Goal: Information Seeking & Learning: Learn about a topic

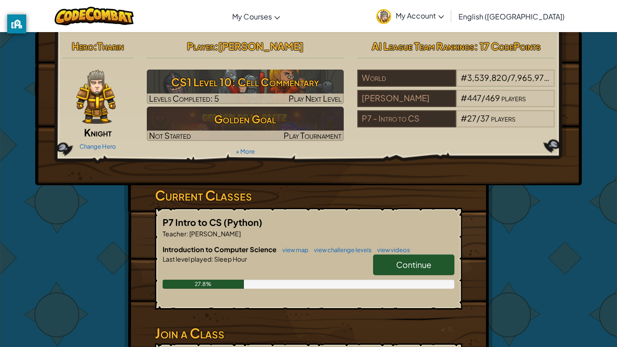
click at [397, 256] on link "Continue" at bounding box center [413, 264] width 81 height 21
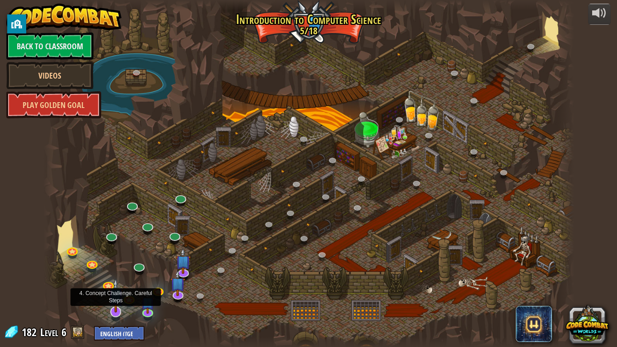
click at [118, 308] on img at bounding box center [115, 295] width 15 height 34
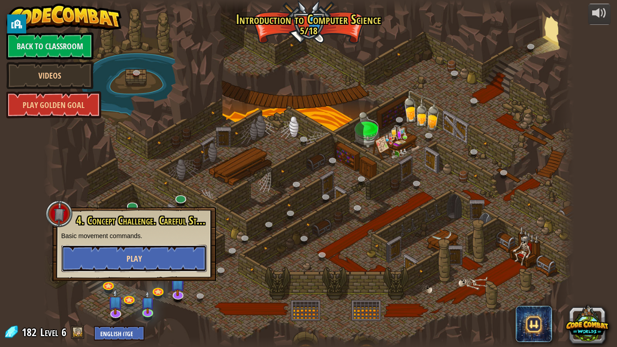
click at [153, 249] on button "Play" at bounding box center [133, 258] width 145 height 27
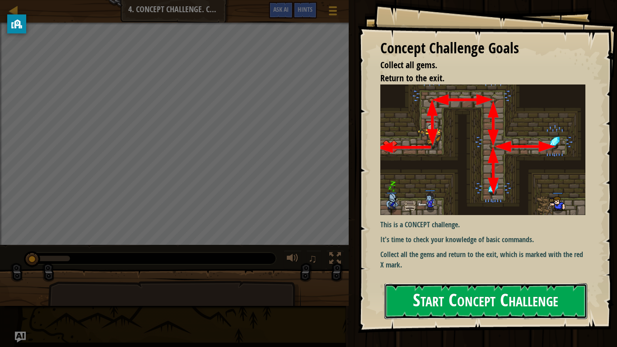
click at [427, 298] on button "Start Concept Challenge" at bounding box center [485, 301] width 203 height 36
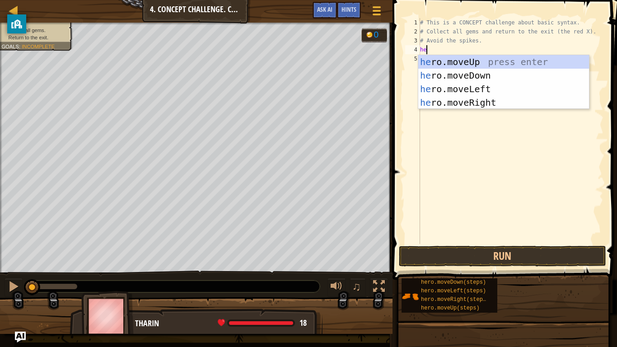
scroll to position [4, 1]
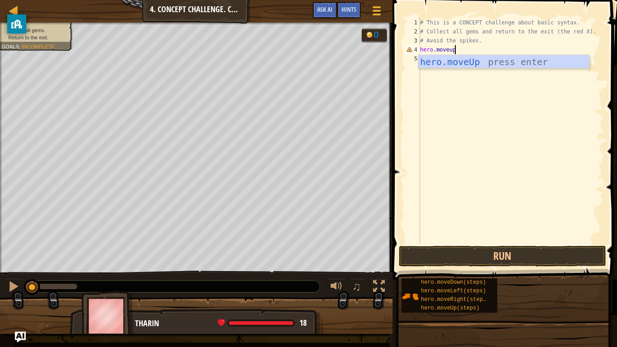
type textarea "hero.moveup()"
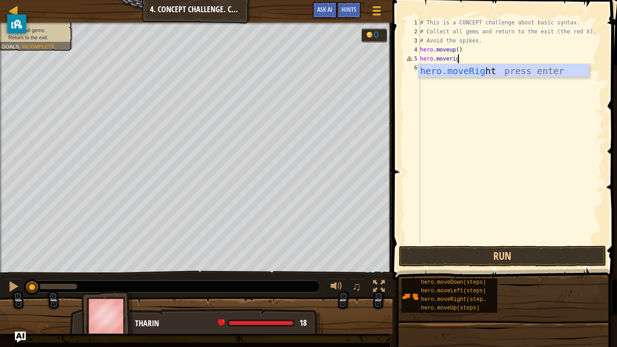
scroll to position [4, 6]
type textarea "hero.moveright()"
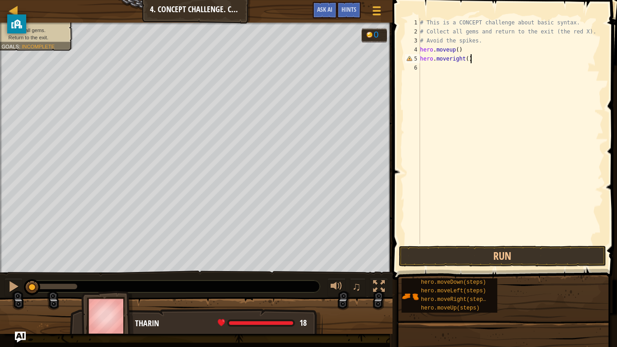
scroll to position [4, 7]
click at [454, 69] on div "# This is a CONCEPT challenge about basic syntax. # Collect all gems and return…" at bounding box center [510, 140] width 185 height 244
type textarea "hero.movedown(2)"
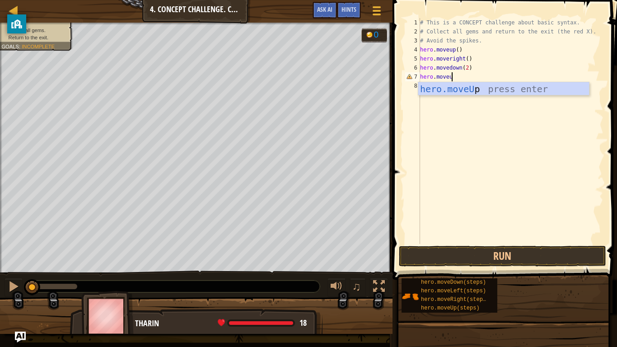
scroll to position [4, 5]
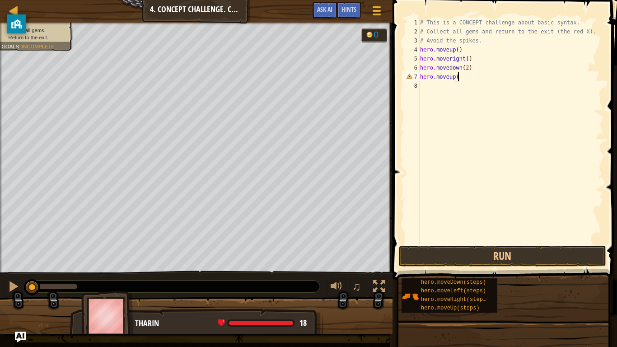
type textarea "hero.moveup()"
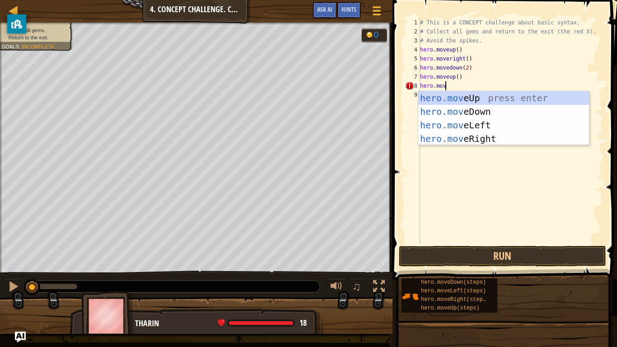
scroll to position [4, 4]
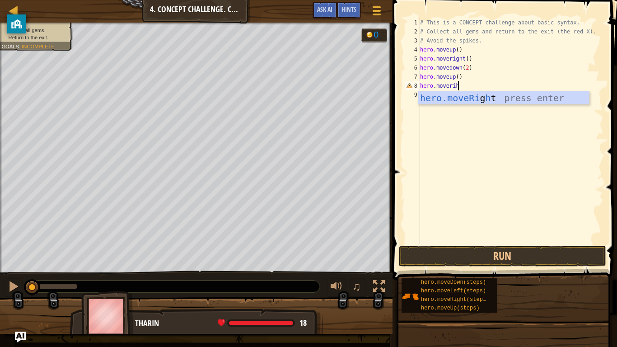
type textarea "hero.moveriht"
click at [487, 100] on div "hero.moveRi g ht press enter" at bounding box center [503, 111] width 171 height 41
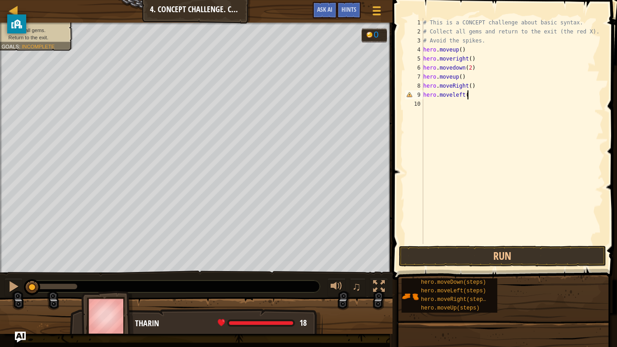
type textarea "hero.moveleft()"
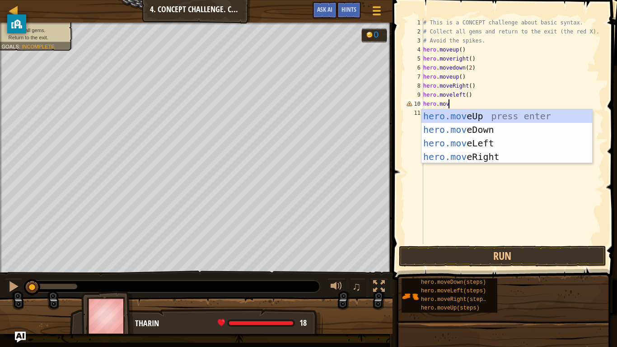
scroll to position [4, 4]
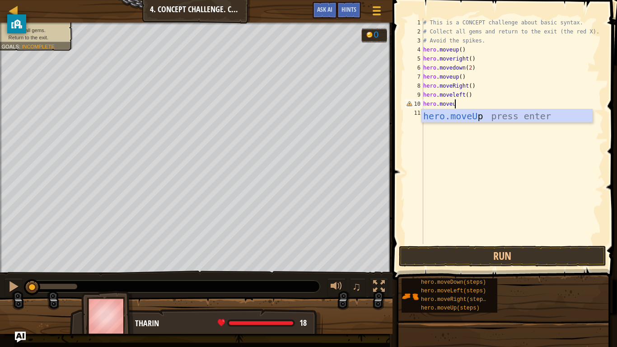
type textarea "hero.moveup"
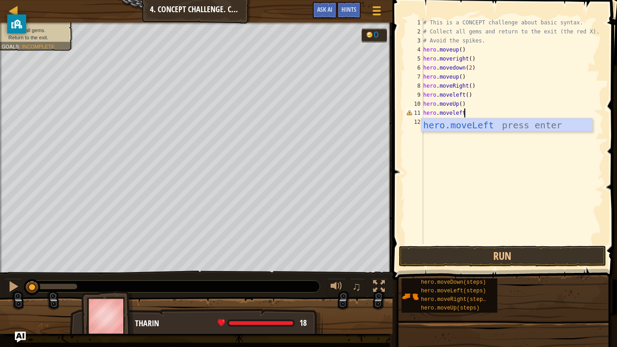
scroll to position [4, 5]
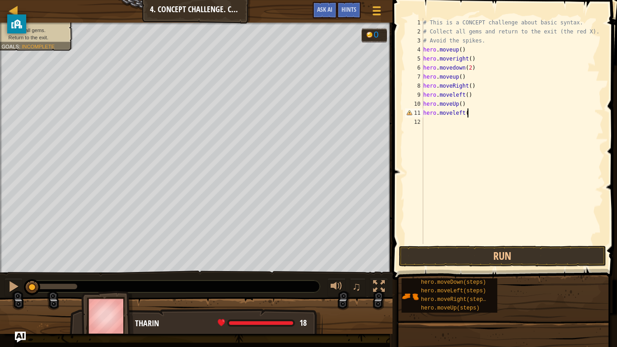
type textarea "hero.moveleft()"
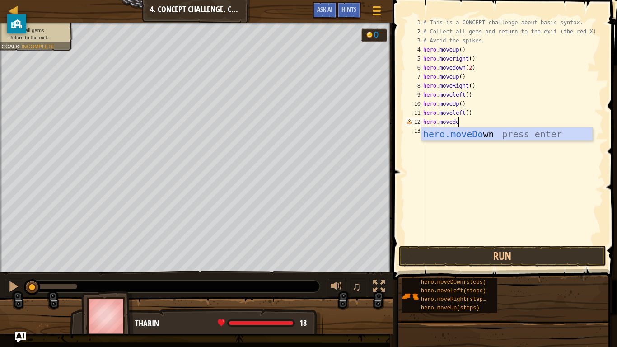
scroll to position [4, 5]
type textarea "hero.movedown"
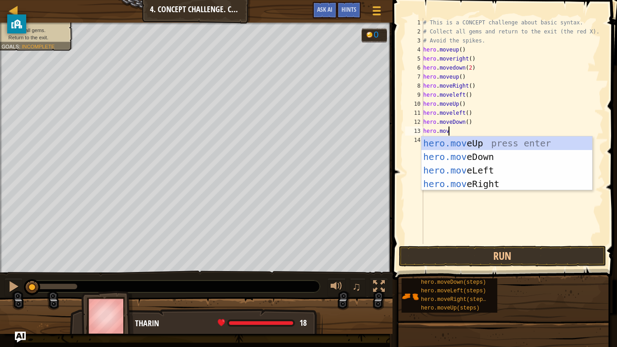
scroll to position [4, 4]
type textarea "hero.move"
click at [513, 172] on div "hero.move Up press enter hero.move Down press enter hero.move Left press enter …" at bounding box center [506, 176] width 171 height 81
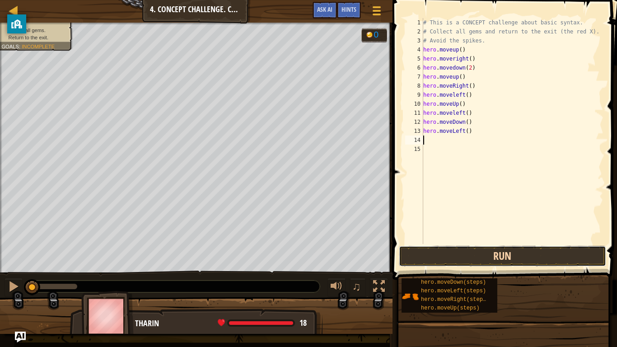
click at [504, 253] on button "Run" at bounding box center [502, 256] width 207 height 21
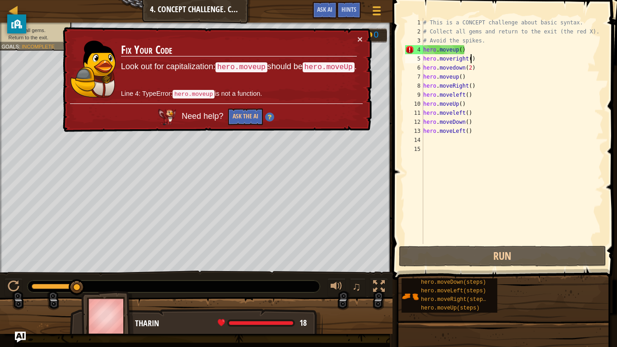
click at [472, 57] on div "# This is a CONCEPT challenge about basic syntax. # Collect all gems and return…" at bounding box center [512, 140] width 182 height 244
click at [468, 49] on div "# This is a CONCEPT challenge about basic syntax. # Collect all gems and return…" at bounding box center [512, 140] width 182 height 244
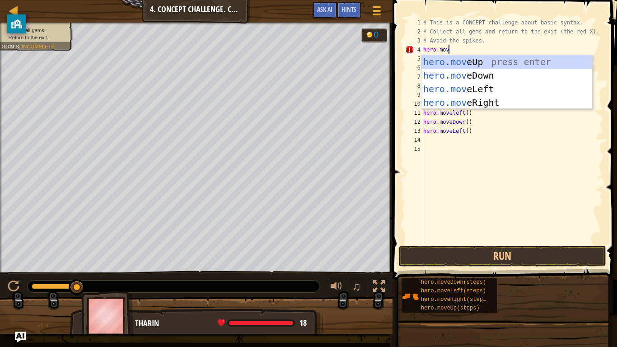
scroll to position [4, 4]
type textarea "hero.move"
click at [483, 63] on div "hero.move Up press enter hero.move Down press enter hero.move Left press enter …" at bounding box center [506, 95] width 171 height 81
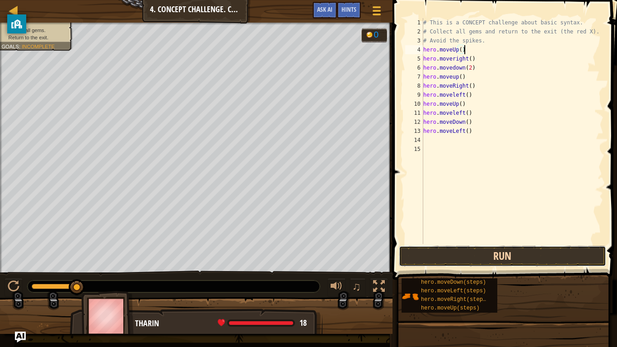
click at [487, 254] on button "Run" at bounding box center [502, 256] width 207 height 21
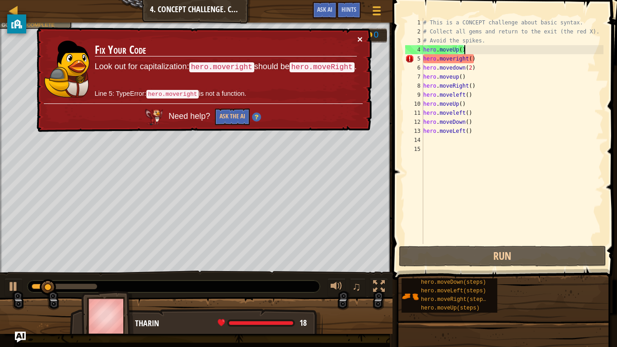
click at [358, 36] on button "×" at bounding box center [359, 38] width 5 height 9
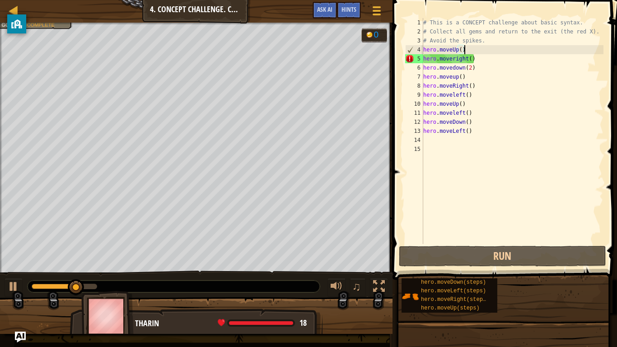
click at [476, 63] on div "# This is a CONCEPT challenge about basic syntax. # Collect all gems and return…" at bounding box center [512, 140] width 182 height 244
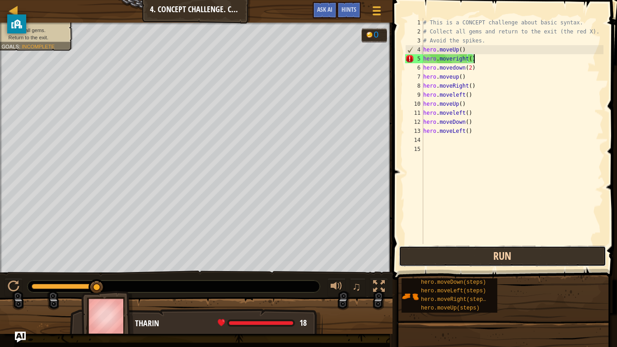
click at [437, 257] on button "Run" at bounding box center [502, 256] width 207 height 21
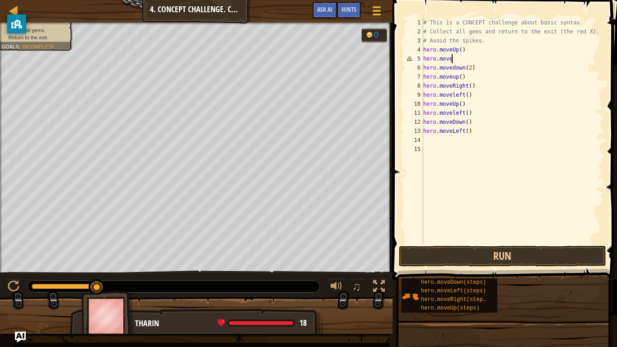
type textarea "hero.moveR"
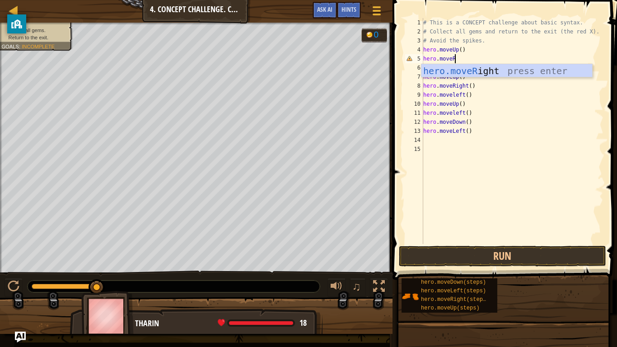
scroll to position [4, 4]
click at [522, 72] on div "hero.moveR ight press enter" at bounding box center [506, 84] width 171 height 41
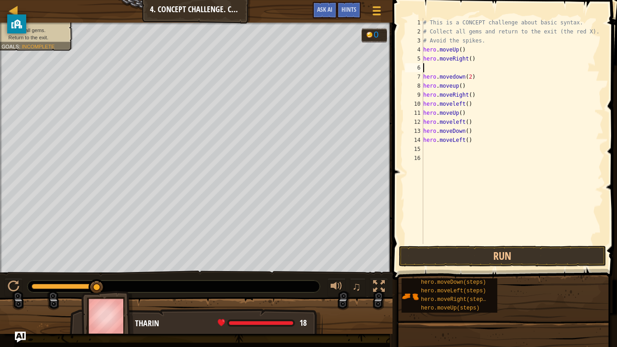
scroll to position [4, 0]
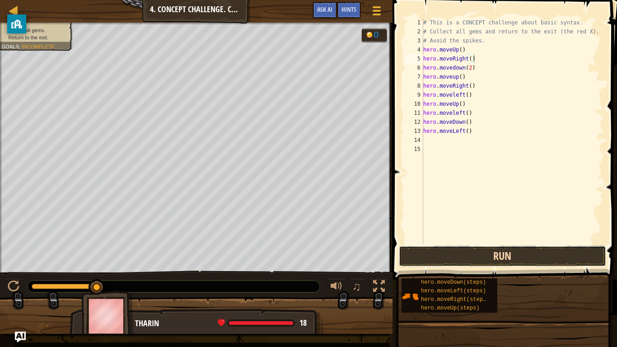
click at [516, 257] on button "Run" at bounding box center [502, 256] width 207 height 21
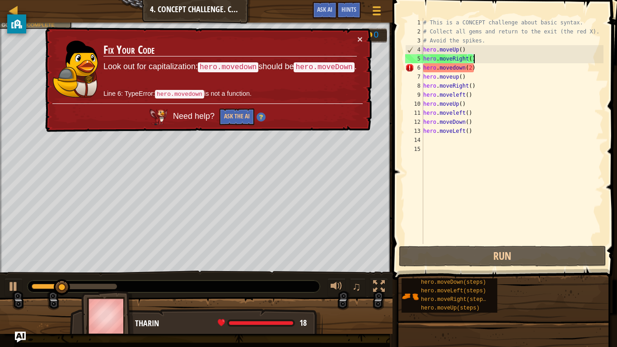
click at [453, 68] on div "# This is a CONCEPT challenge about basic syntax. # Collect all gems and return…" at bounding box center [512, 140] width 182 height 244
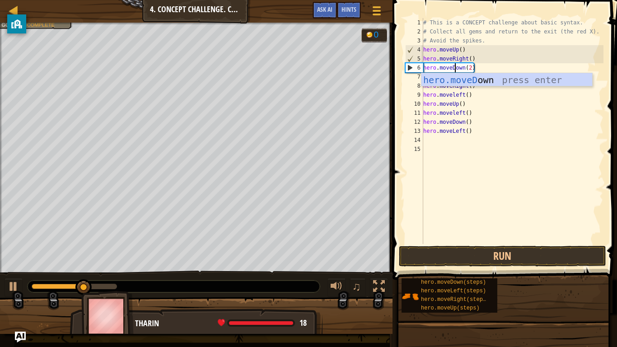
scroll to position [4, 5]
click at [487, 83] on div "hero.moveD own press enter" at bounding box center [506, 93] width 171 height 41
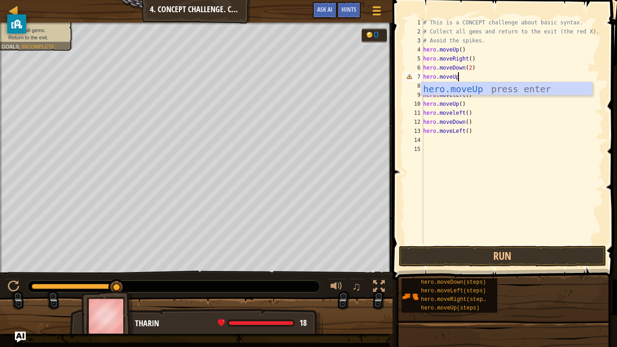
scroll to position [4, 5]
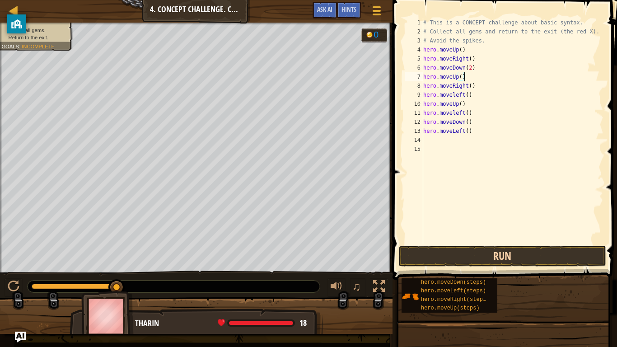
type textarea "hero.moveUp()"
click at [518, 253] on button "Run" at bounding box center [502, 256] width 207 height 21
